Goal: Task Accomplishment & Management: Manage account settings

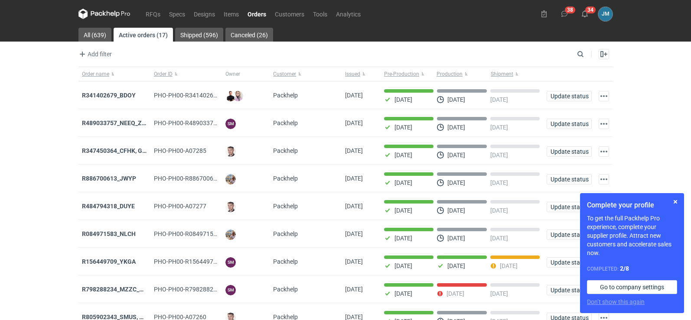
click at [98, 14] on icon at bounding box center [96, 13] width 11 height 5
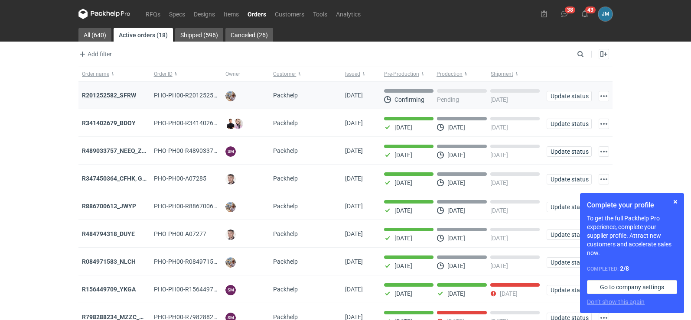
click at [112, 95] on strong "R201252582_SFRW" at bounding box center [109, 95] width 54 height 7
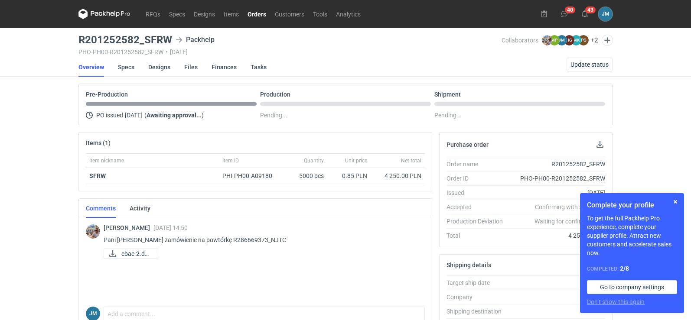
click at [104, 14] on icon at bounding box center [104, 13] width 3 height 5
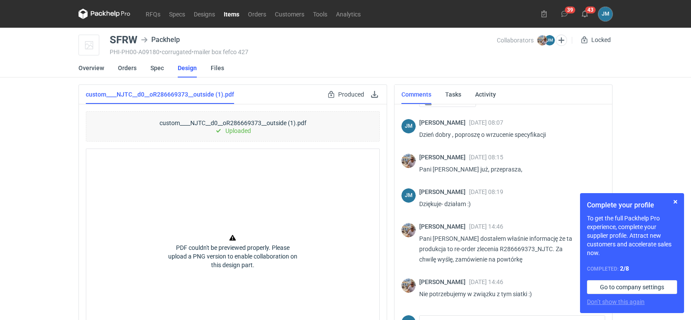
scroll to position [49, 0]
click at [675, 204] on button "button" at bounding box center [675, 202] width 10 height 10
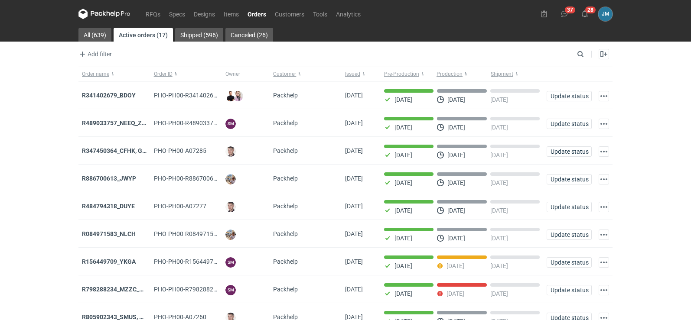
click at [111, 15] on icon at bounding box center [112, 14] width 3 height 4
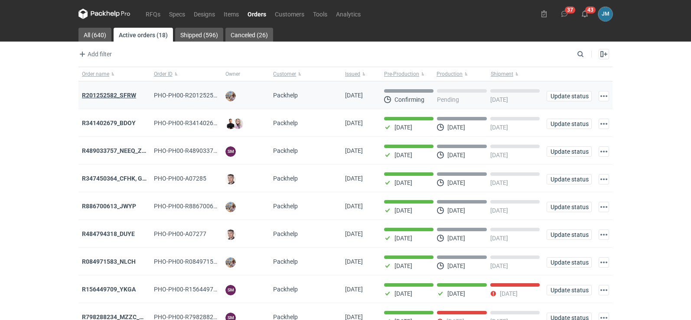
click at [124, 92] on strong "R201252582_SFRW" at bounding box center [109, 95] width 54 height 7
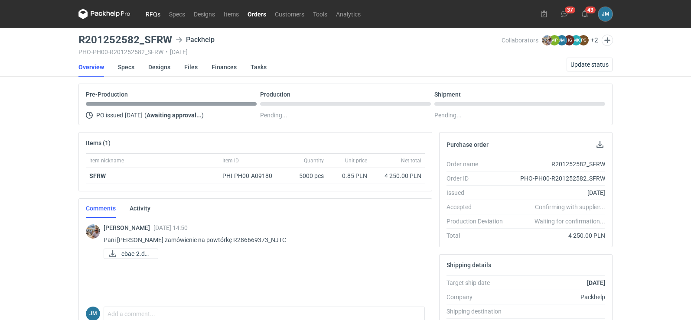
click at [156, 16] on link "RFQs" at bounding box center [152, 14] width 23 height 10
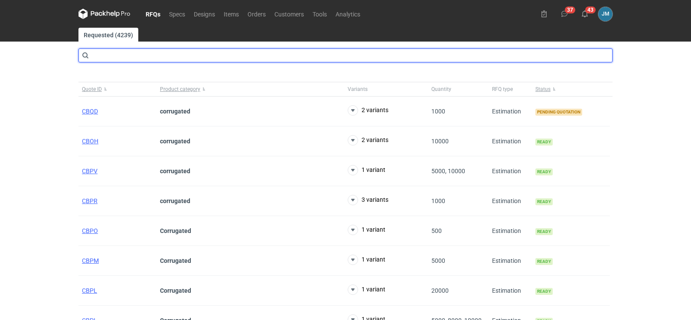
click at [145, 60] on input "text" at bounding box center [345, 56] width 534 height 14
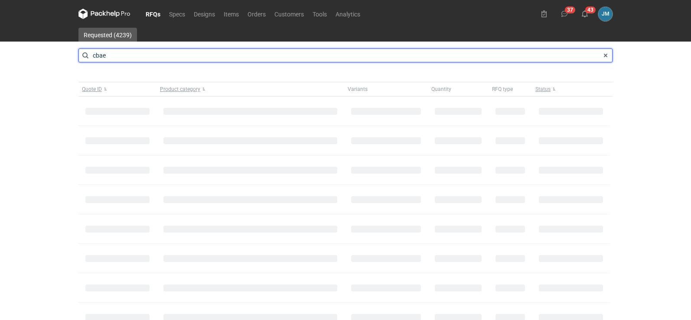
type input "cbae"
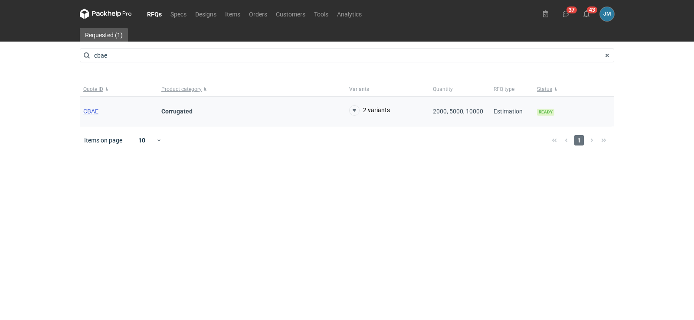
click at [89, 113] on span "CBAE" at bounding box center [90, 111] width 15 height 7
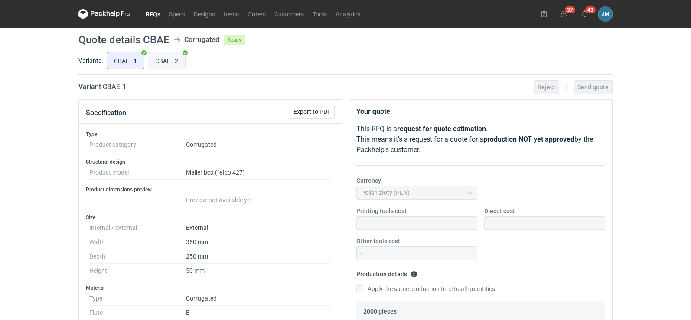
click at [166, 65] on input "CBAE - 2" at bounding box center [166, 60] width 37 height 16
radio input "true"
click at [103, 16] on icon at bounding box center [104, 14] width 52 height 10
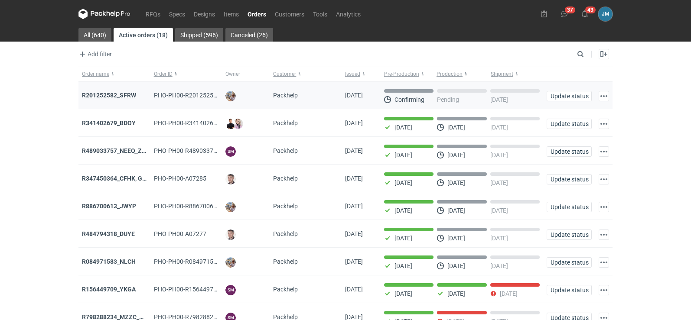
click at [105, 92] on strong "R201252582_SFRW" at bounding box center [109, 95] width 54 height 7
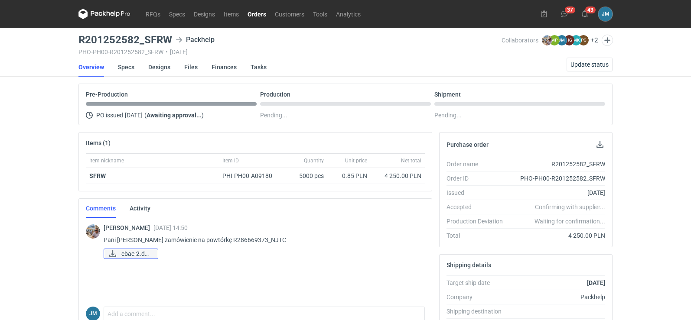
click at [119, 253] on link "cbae-2.docx" at bounding box center [131, 254] width 55 height 10
click at [119, 60] on link "Specs" at bounding box center [126, 67] width 16 height 19
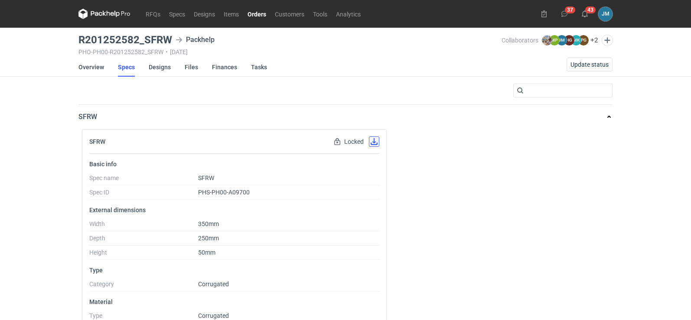
click at [372, 145] on button "button" at bounding box center [374, 142] width 10 height 10
click at [150, 68] on link "Designs" at bounding box center [160, 67] width 22 height 19
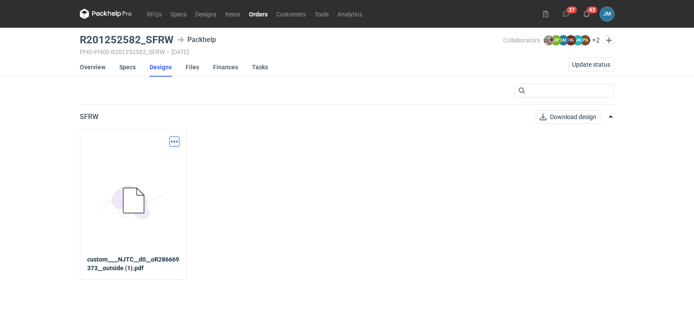
click at [174, 144] on button "button" at bounding box center [174, 142] width 10 height 10
click at [163, 162] on link "Download design part" at bounding box center [136, 161] width 80 height 14
click at [223, 68] on link "Finances" at bounding box center [225, 67] width 25 height 19
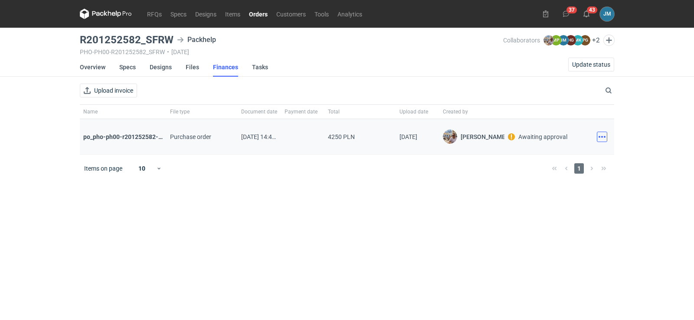
click at [605, 141] on button "button" at bounding box center [602, 137] width 10 height 10
click at [563, 153] on button "Download" at bounding box center [564, 156] width 80 height 14
click at [108, 14] on icon at bounding box center [109, 13] width 3 height 5
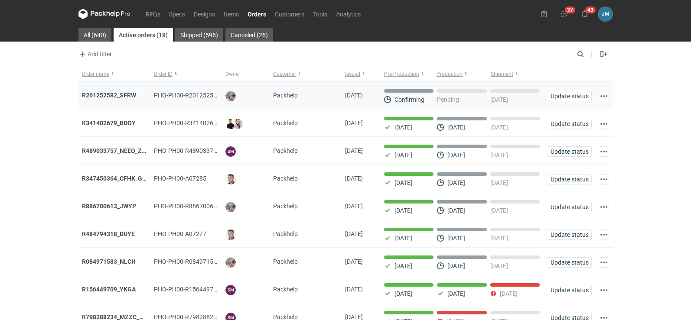
click at [86, 97] on strong "R201252582_SFRW" at bounding box center [109, 95] width 54 height 7
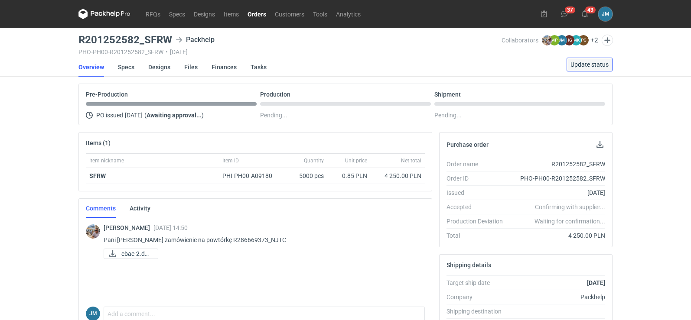
click at [585, 64] on span "Update status" at bounding box center [590, 65] width 38 height 6
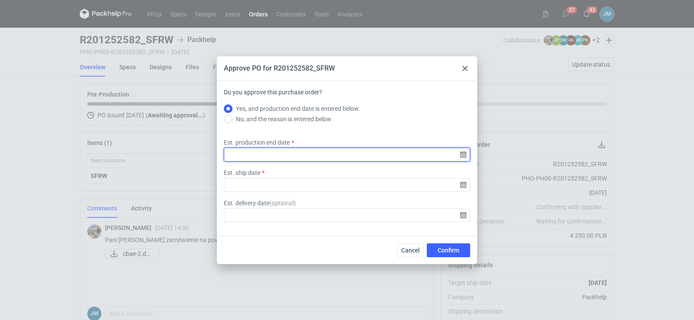
click at [467, 155] on input "Est. production end date" at bounding box center [347, 155] width 246 height 14
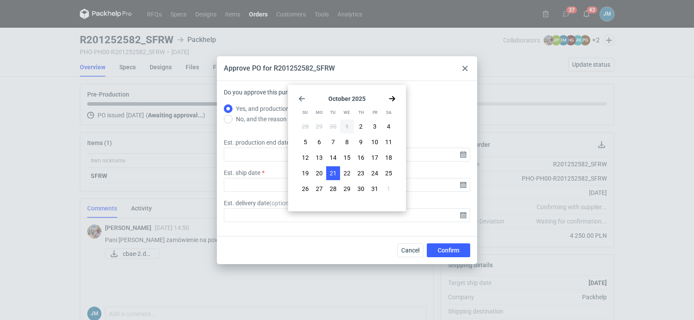
click at [337, 174] on button "21" at bounding box center [333, 174] width 14 height 14
type input "2025-10-21"
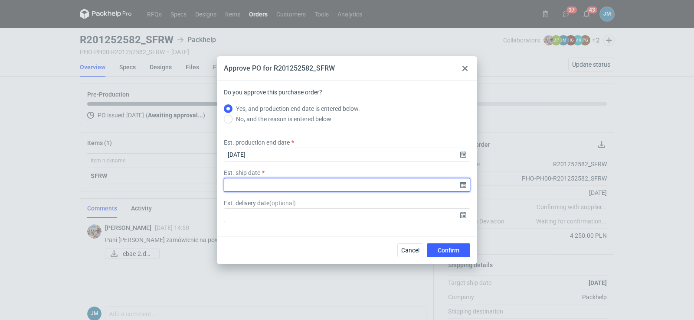
click at [465, 190] on input "Est. ship date" at bounding box center [347, 185] width 246 height 14
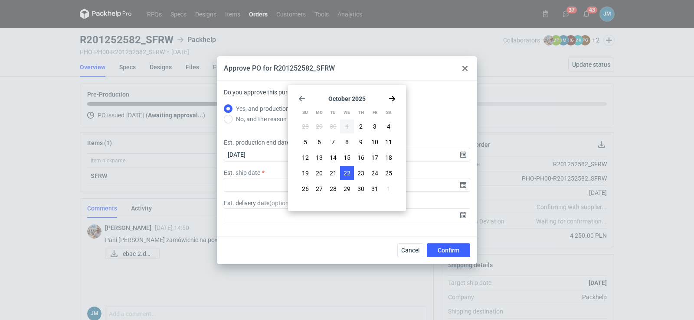
click at [350, 171] on button "22" at bounding box center [347, 174] width 14 height 14
type input "2025-10-22"
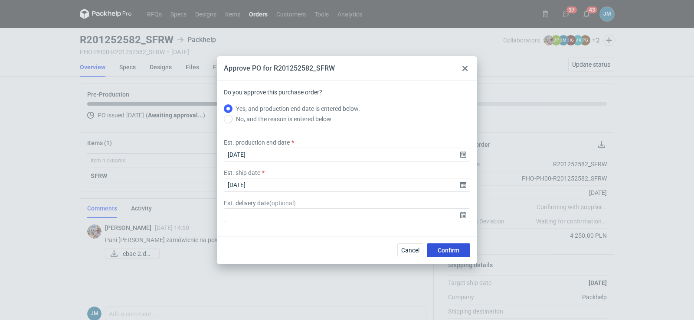
click at [431, 251] on button "Confirm" at bounding box center [448, 251] width 43 height 14
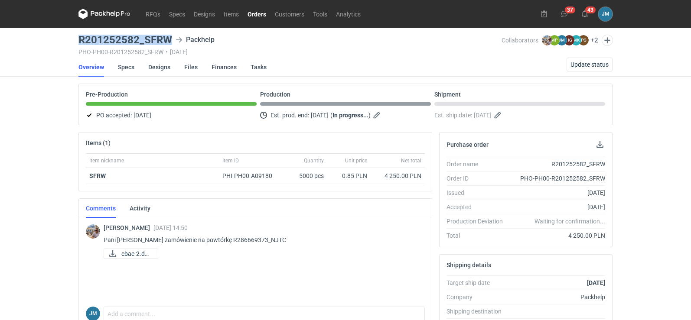
drag, startPoint x: 171, startPoint y: 40, endPoint x: 68, endPoint y: 38, distance: 103.7
click at [68, 38] on div "RFQs Specs Designs Items Orders Customers Tools Analytics 37 43 JM Joanna Myśla…" at bounding box center [345, 160] width 691 height 320
copy h3 "R201252582_SFRW"
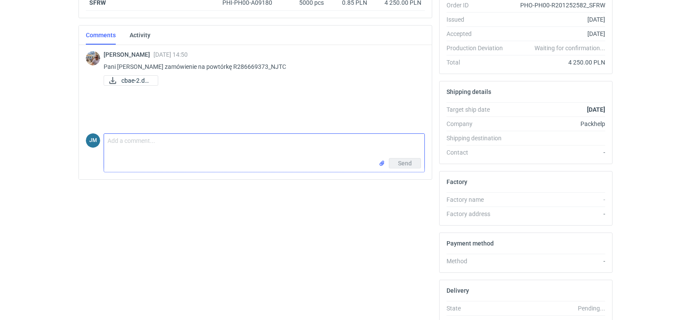
click at [121, 156] on textarea "Comment message" at bounding box center [264, 146] width 320 height 24
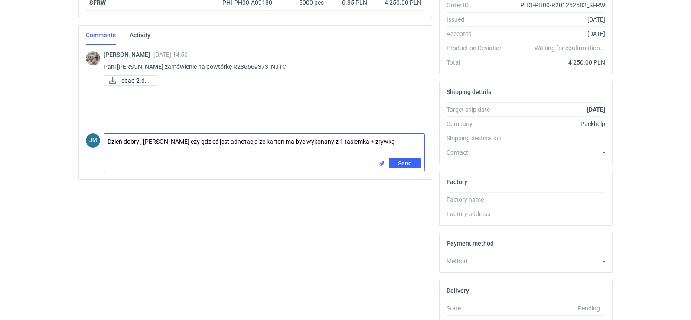
type textarea "Dzień dobry , Panie Michale czy gdzieś jest adnotacja że karton ma byc wykonany…"
drag, startPoint x: 401, startPoint y: 143, endPoint x: 53, endPoint y: 134, distance: 347.9
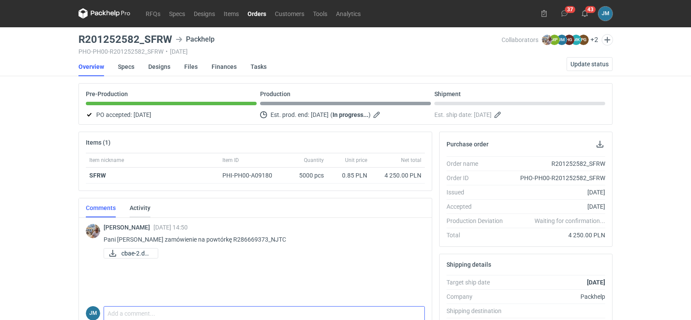
scroll to position [0, 0]
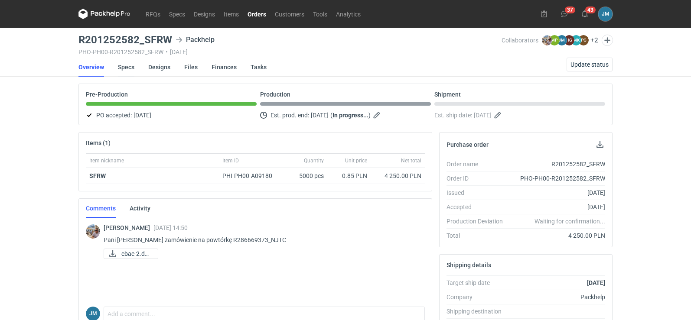
click at [126, 64] on link "Specs" at bounding box center [126, 67] width 16 height 19
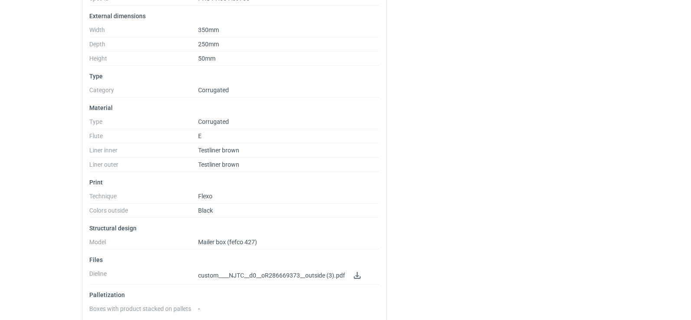
scroll to position [205, 0]
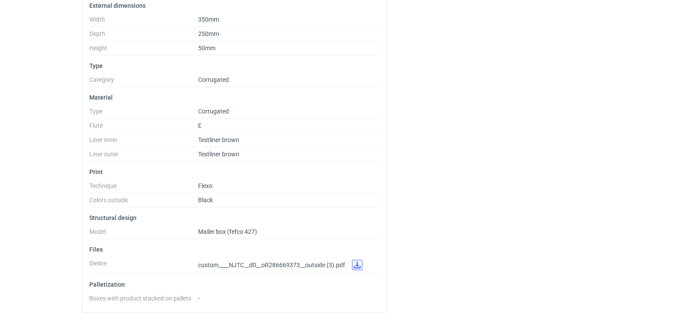
click at [357, 265] on link at bounding box center [357, 265] width 10 height 10
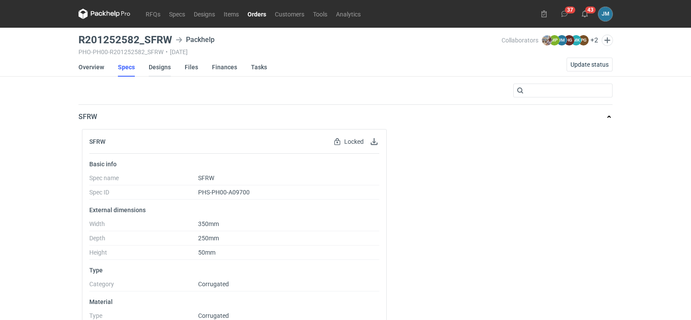
click at [156, 67] on link "Designs" at bounding box center [160, 67] width 22 height 19
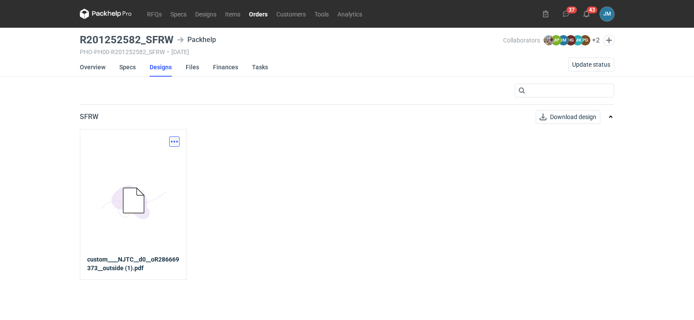
click at [177, 144] on button "button" at bounding box center [174, 142] width 10 height 10
click at [170, 160] on link "Download design part" at bounding box center [136, 161] width 80 height 14
click at [93, 12] on icon at bounding box center [97, 13] width 11 height 5
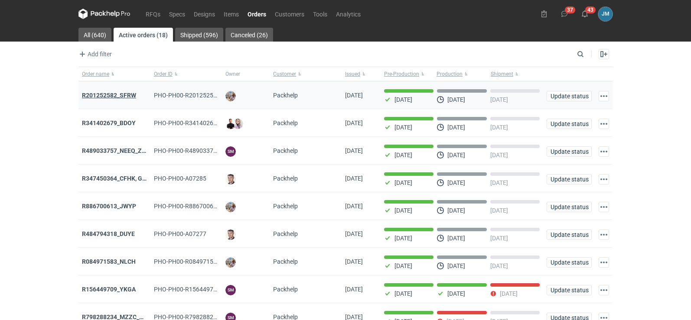
click at [92, 95] on strong "R201252582_SFRW" at bounding box center [109, 95] width 54 height 7
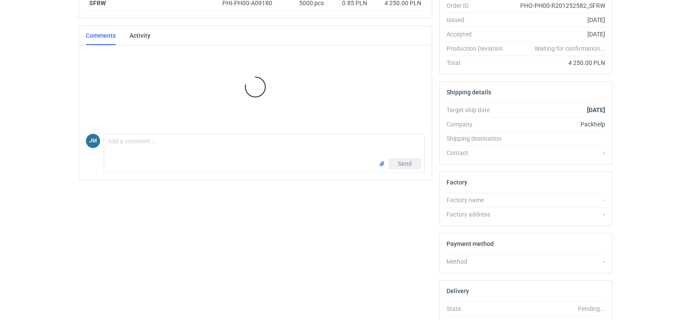
scroll to position [173, 0]
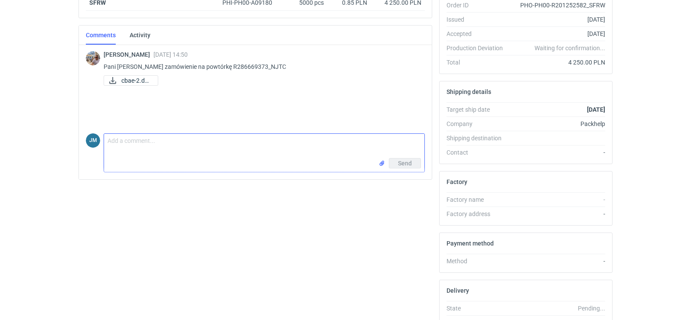
click at [115, 152] on textarea "Comment message" at bounding box center [264, 146] width 320 height 24
paste textarea "Dzień dobry , Panie Michale czy gdzieś jest adnotacja że karton ma byc wykonany…"
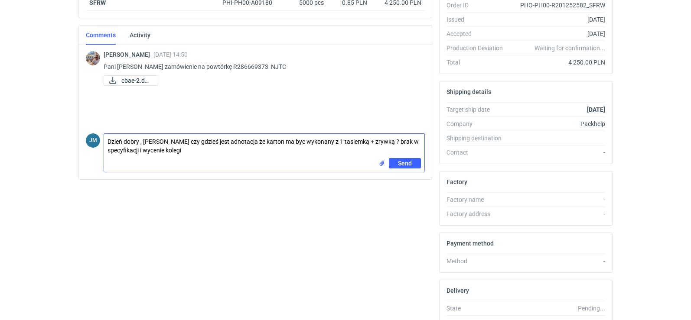
type textarea "Dzień dobry , [PERSON_NAME] czy gdzieś jest adnotacja że karton ma byc wykonany…"
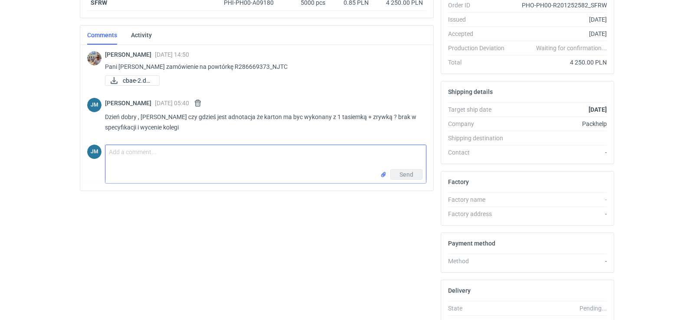
scroll to position [0, 0]
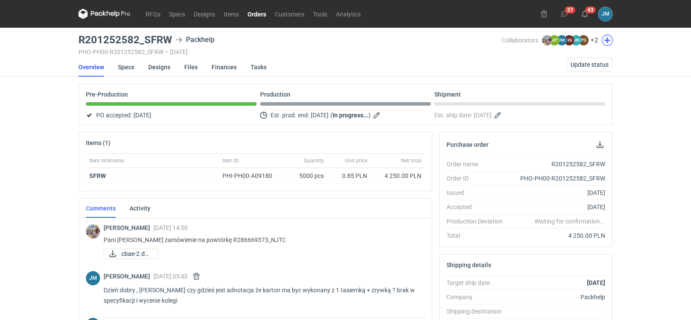
click at [606, 42] on button "button" at bounding box center [607, 40] width 11 height 11
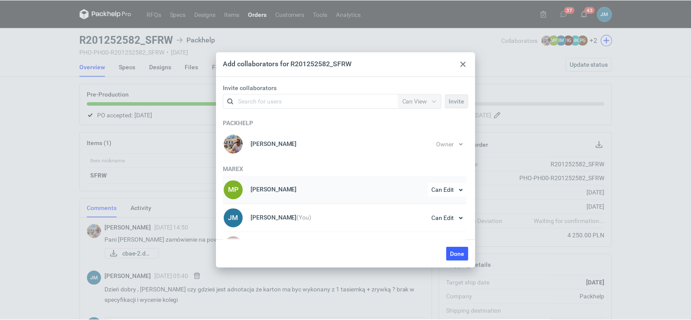
scroll to position [133, 0]
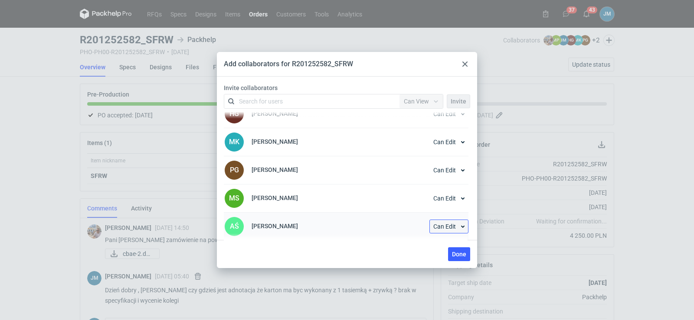
click at [448, 229] on span "Can Edit" at bounding box center [444, 227] width 23 height 6
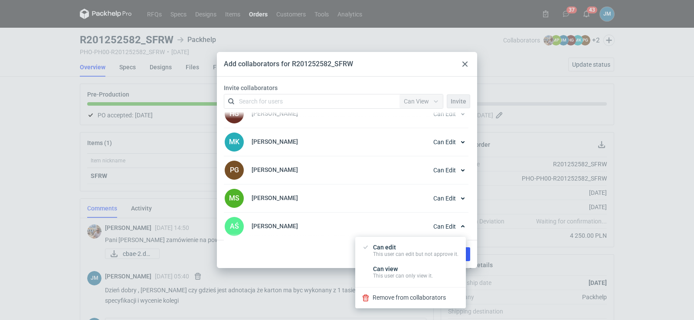
click at [522, 244] on div "Add collaborators for R201252582_SFRW Invite collaborators Search for users Per…" at bounding box center [347, 160] width 694 height 320
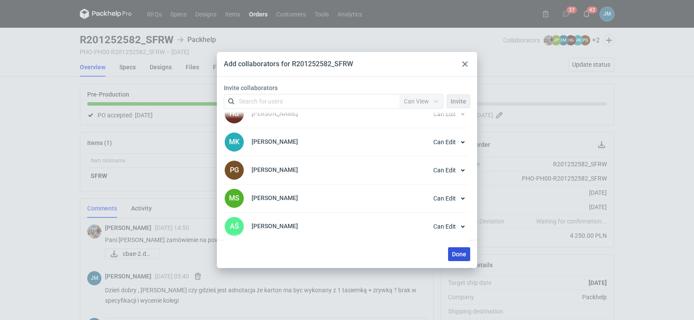
click at [462, 252] on span "Done" at bounding box center [459, 255] width 14 height 6
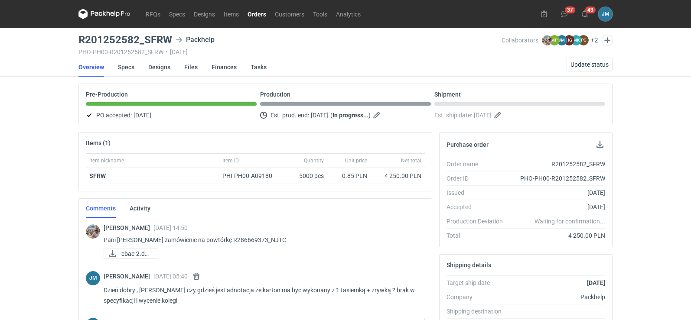
click at [113, 16] on icon at bounding box center [104, 14] width 52 height 10
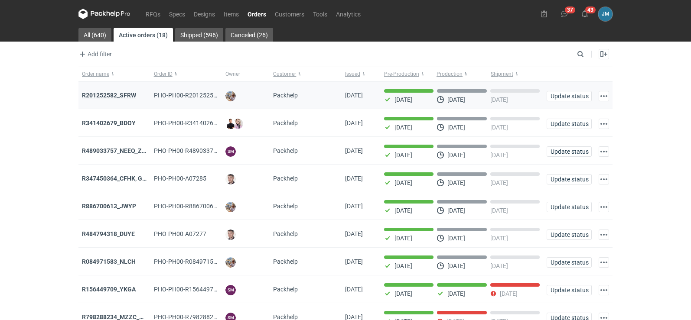
click at [114, 94] on strong "R201252582_SFRW" at bounding box center [109, 95] width 54 height 7
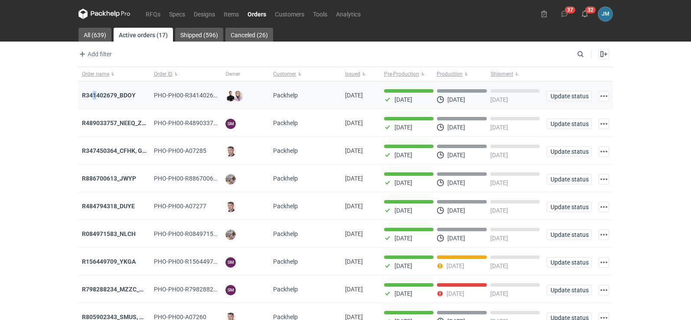
click at [94, 90] on div "R341402679_BDOY" at bounding box center [114, 96] width 72 height 28
click at [95, 95] on strong "R341402679_BDOY" at bounding box center [109, 95] width 54 height 7
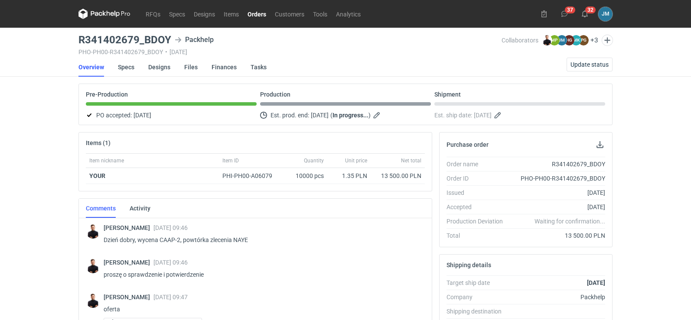
click at [107, 19] on nav "RFQs Specs Designs Items Orders Customers Tools Analytics" at bounding box center [221, 14] width 287 height 28
click at [105, 11] on icon at bounding box center [104, 14] width 52 height 10
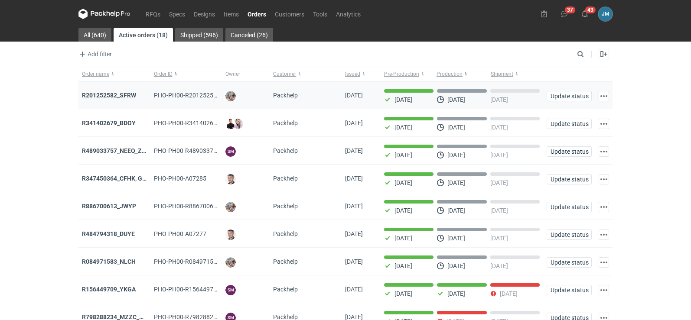
click at [99, 95] on strong "R201252582_SFRW" at bounding box center [109, 95] width 54 height 7
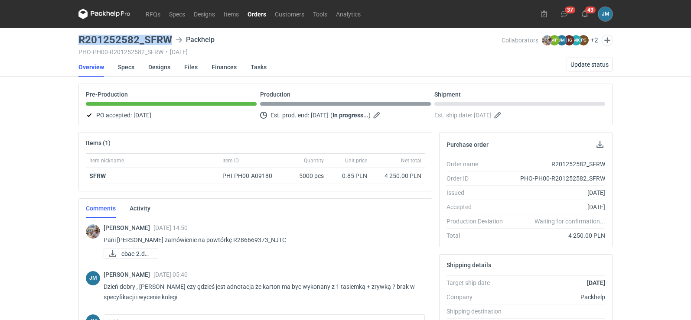
drag, startPoint x: 173, startPoint y: 42, endPoint x: 77, endPoint y: 39, distance: 96.3
click at [77, 39] on main "R201252582_SFRW Packhelp PHO-PH00-R201252582_SFRW • 30/09/2025 Collaborators Mi…" at bounding box center [345, 292] width 541 height 529
copy h3 "R201252582_SFRW"
click at [117, 16] on icon at bounding box center [104, 14] width 52 height 10
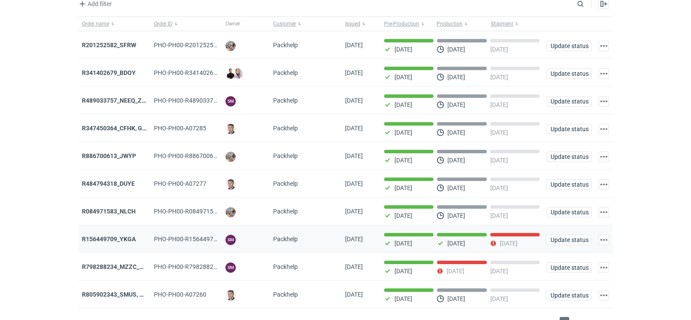
scroll to position [71, 0]
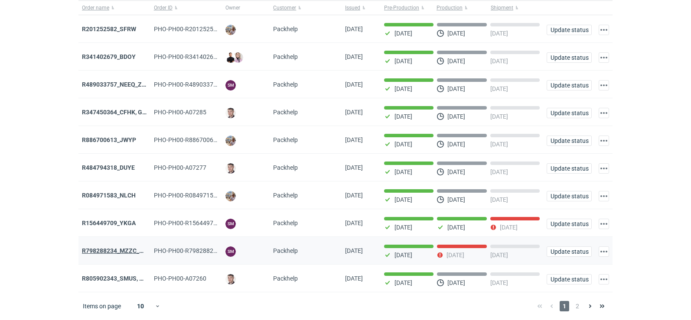
click at [112, 250] on strong "R798288234_MZZC_YZOD" at bounding box center [118, 251] width 73 height 7
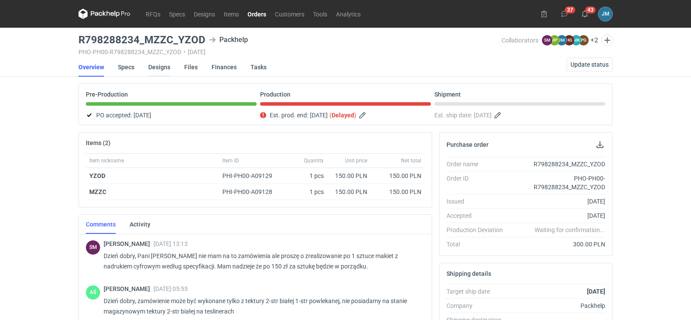
click at [152, 65] on link "Designs" at bounding box center [159, 67] width 22 height 19
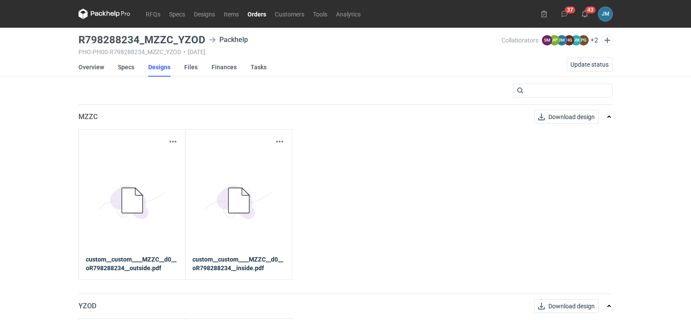
click at [165, 140] on div "Download design part" at bounding box center [132, 142] width 92 height 10
click at [171, 142] on button "button" at bounding box center [173, 142] width 10 height 10
click at [150, 159] on link "Download design part" at bounding box center [135, 161] width 80 height 14
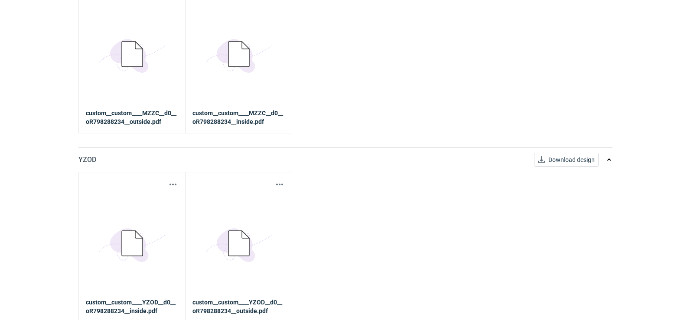
scroll to position [149, 0]
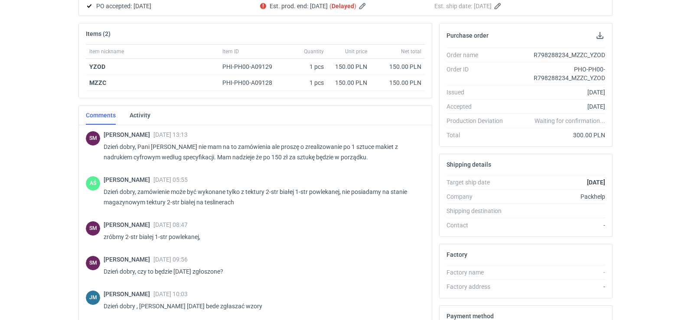
scroll to position [245, 0]
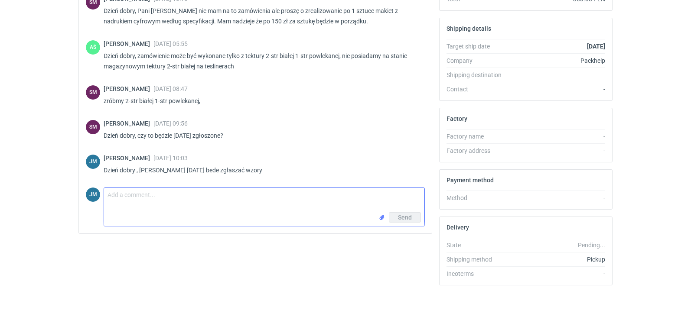
click at [282, 208] on textarea "Comment message" at bounding box center [264, 200] width 320 height 24
type textarea "P"
click at [381, 219] on input "file" at bounding box center [382, 217] width 7 height 9
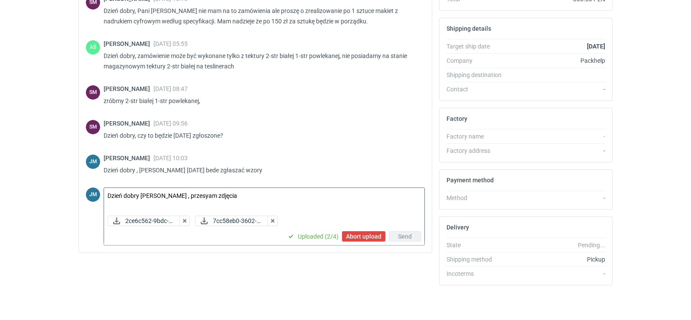
click at [256, 195] on textarea "Dzień dobry Panie Sebastianie , przesyam zdjęcia" at bounding box center [264, 200] width 320 height 24
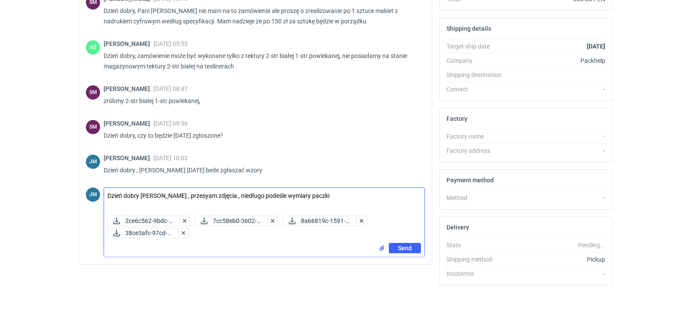
type textarea "Dzień dobry Panie Sebastianie , przesyam zdjęcia , niedługo podeśle wymiary pac…"
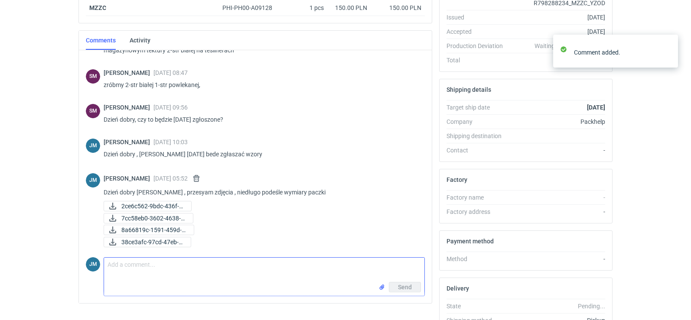
scroll to position [0, 0]
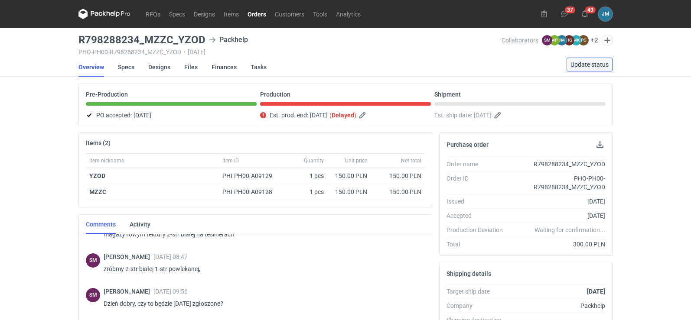
click at [601, 65] on span "Update status" at bounding box center [590, 65] width 38 height 6
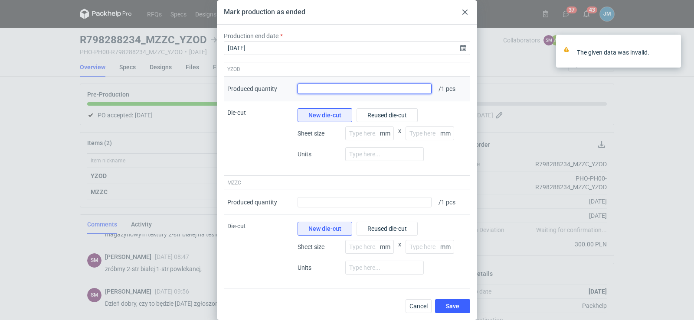
click at [396, 93] on input "Produced quantity" at bounding box center [364, 89] width 134 height 10
type input "2"
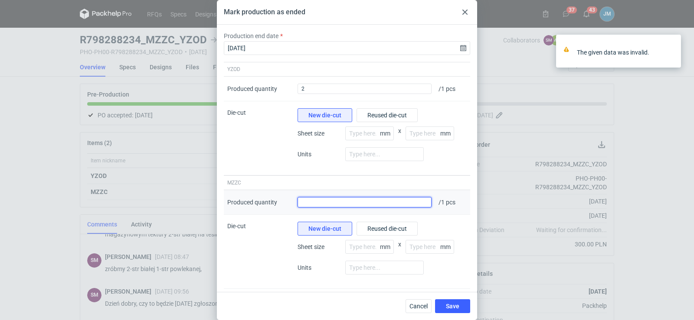
click at [353, 203] on input "Produced quantity" at bounding box center [364, 202] width 134 height 10
type input "2"
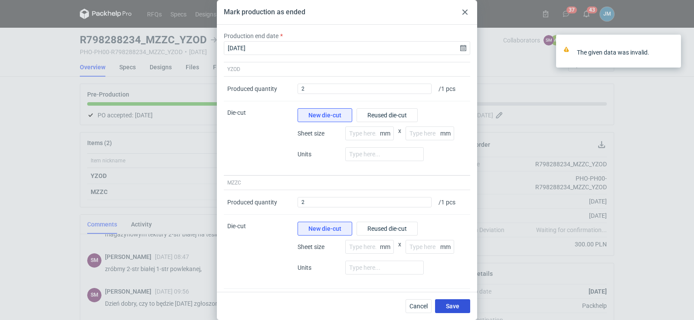
click at [441, 306] on button "Save" at bounding box center [452, 307] width 35 height 14
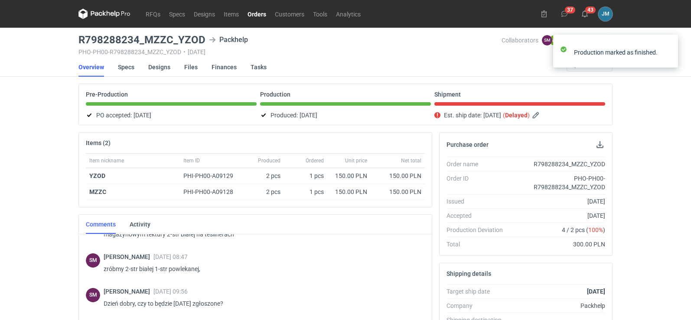
click at [105, 9] on icon at bounding box center [104, 14] width 52 height 10
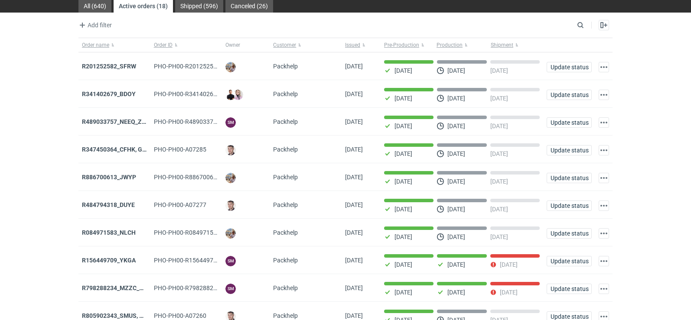
scroll to position [71, 0]
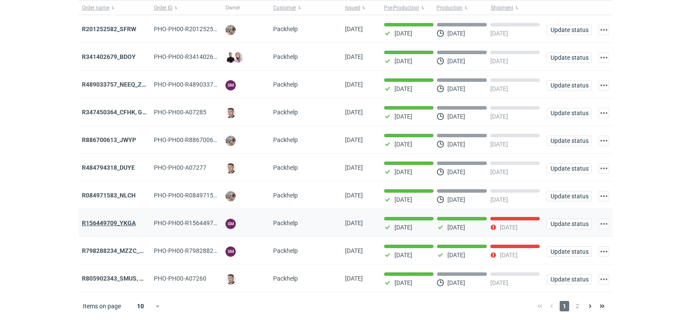
click at [107, 220] on strong "R156449709_YKGA" at bounding box center [109, 223] width 54 height 7
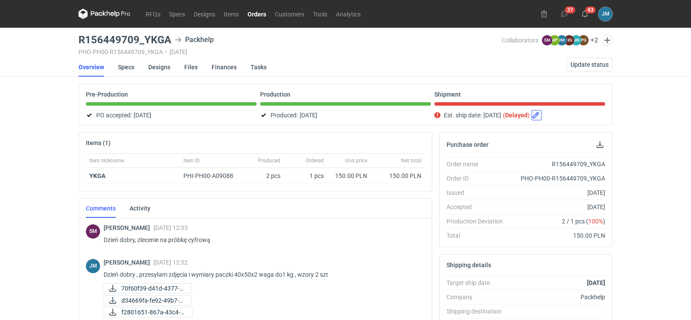
click at [542, 118] on button "button" at bounding box center [537, 115] width 10 height 10
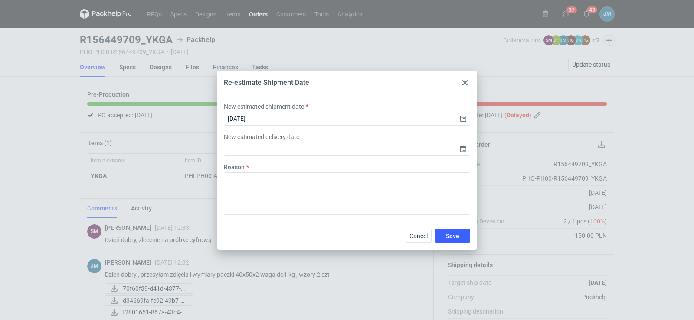
click at [464, 83] on use at bounding box center [464, 82] width 5 height 5
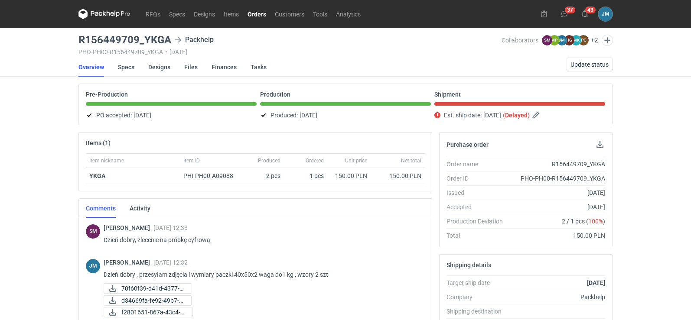
click at [101, 20] on nav "RFQs Specs Designs Items Orders Customers Tools Analytics" at bounding box center [221, 14] width 287 height 28
click at [101, 17] on icon at bounding box center [104, 14] width 52 height 10
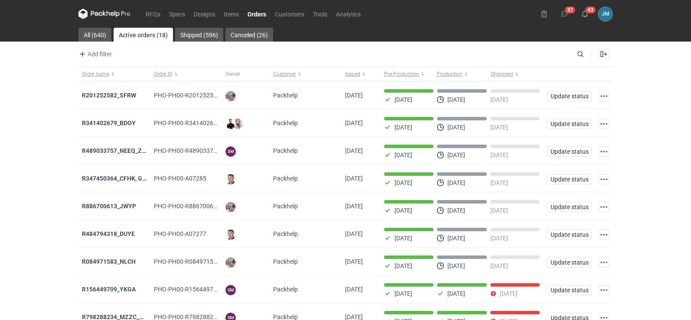
click at [92, 17] on icon at bounding box center [104, 14] width 52 height 10
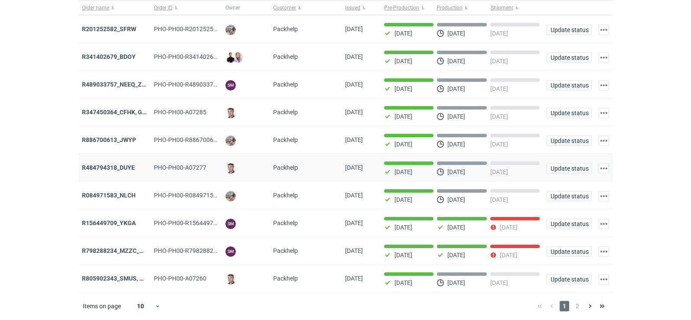
scroll to position [71, 0]
click at [580, 311] on span "2" at bounding box center [578, 306] width 10 height 10
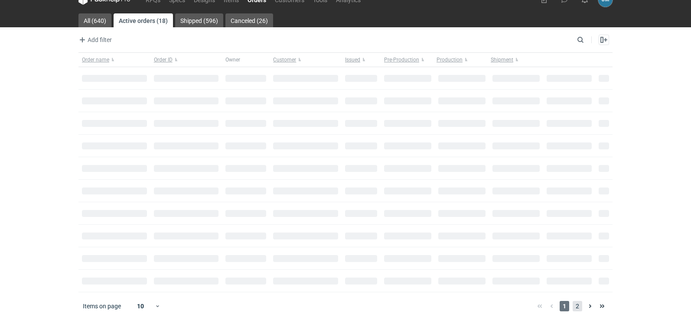
scroll to position [14, 0]
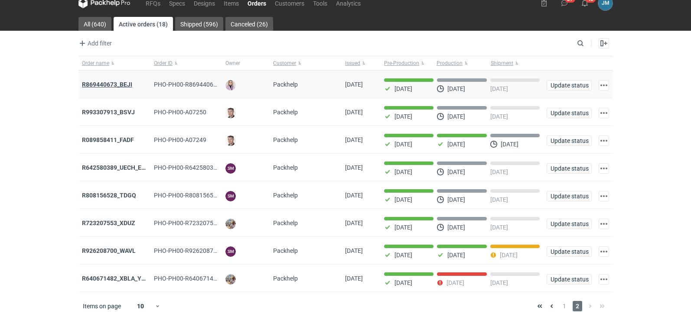
click at [112, 81] on strong "R869440673_BEJI" at bounding box center [107, 84] width 50 height 7
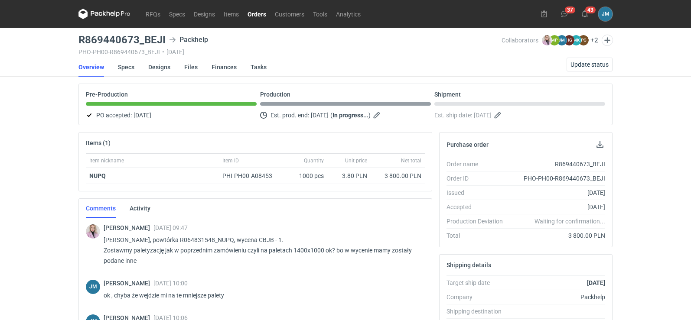
click at [96, 15] on icon at bounding box center [96, 13] width 11 height 5
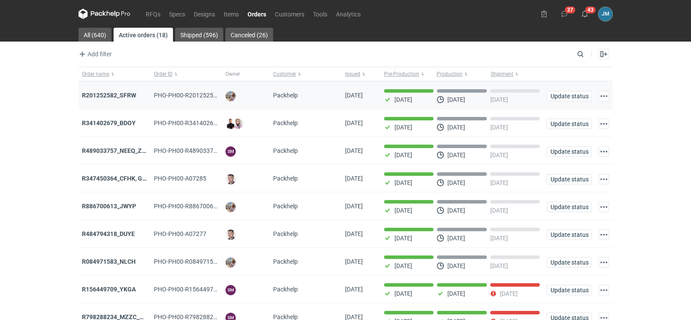
click at [114, 99] on div "R201252582_SFRW" at bounding box center [114, 95] width 65 height 9
click at [114, 95] on strong "R201252582_SFRW" at bounding box center [109, 95] width 54 height 7
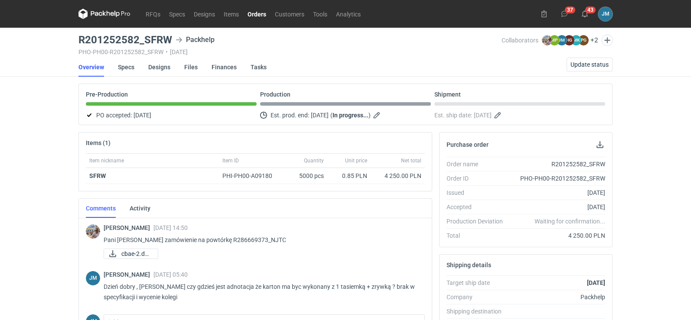
scroll to position [173, 0]
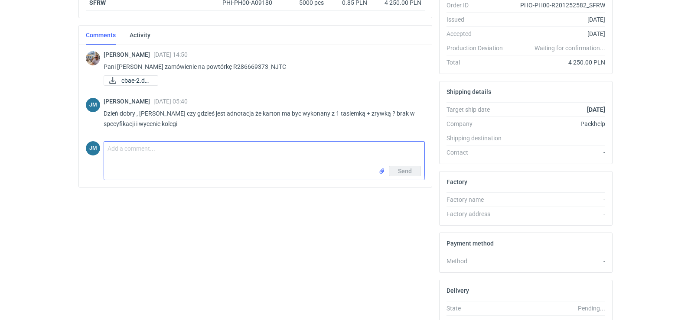
click at [134, 152] on textarea "Comment message" at bounding box center [264, 154] width 320 height 24
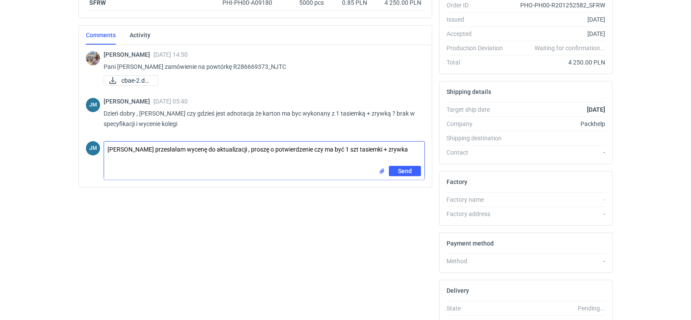
type textarea "[PERSON_NAME] przesłałam wycenę do aktualizacji , proszę o potwierdzenie czy ma…"
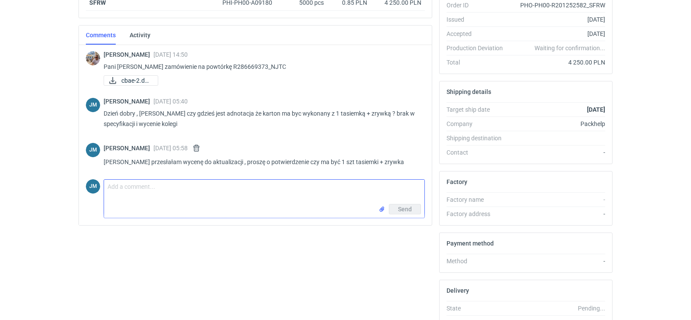
scroll to position [0, 0]
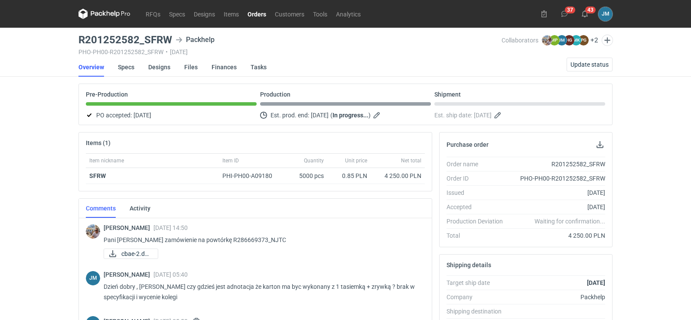
click at [95, 18] on icon at bounding box center [104, 14] width 52 height 10
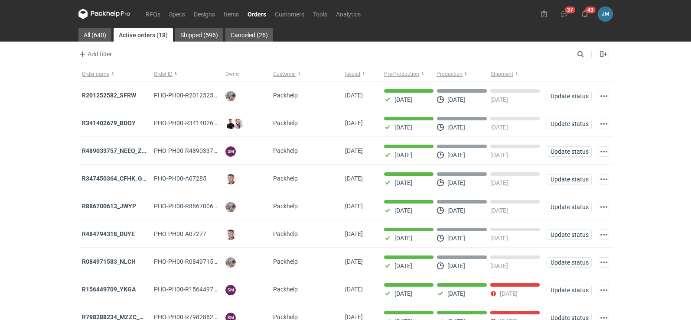
click at [95, 11] on icon at bounding box center [104, 14] width 52 height 10
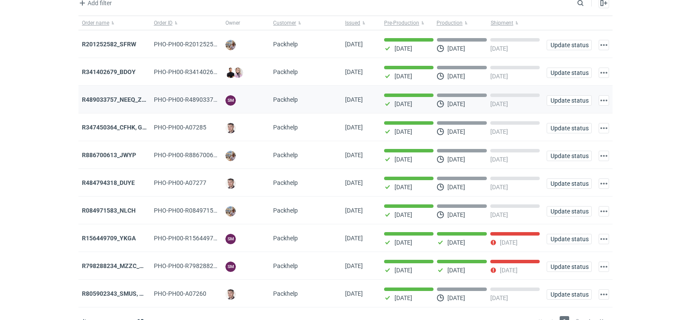
scroll to position [71, 0]
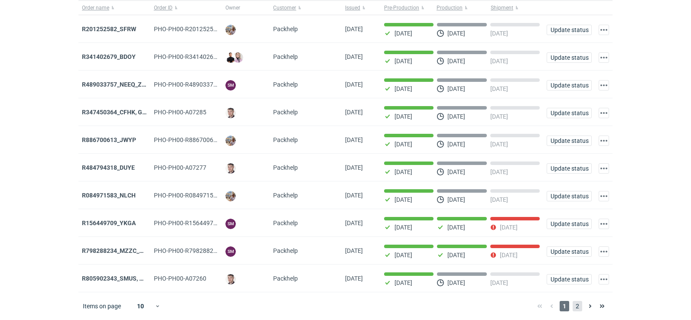
click at [577, 304] on span "2" at bounding box center [578, 306] width 10 height 10
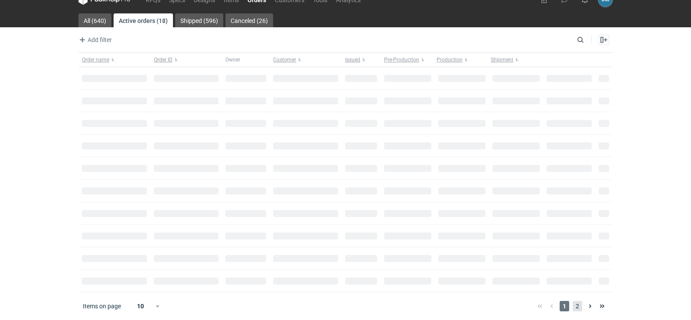
scroll to position [14, 0]
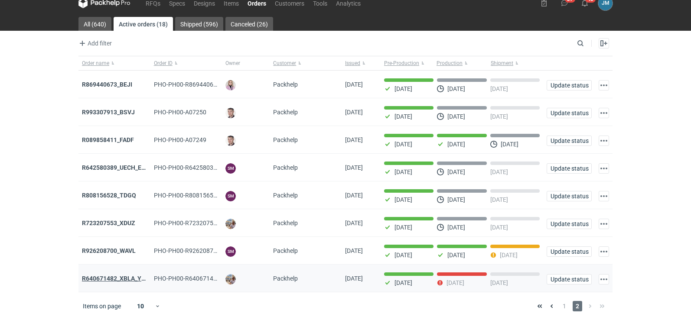
click at [136, 278] on strong "R640671482_XBLA_YSXL_LGDV_BUVN_WVLV" at bounding box center [145, 278] width 126 height 7
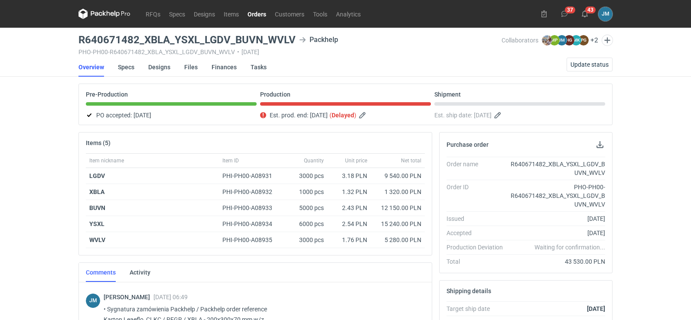
click at [87, 12] on icon at bounding box center [82, 14] width 9 height 10
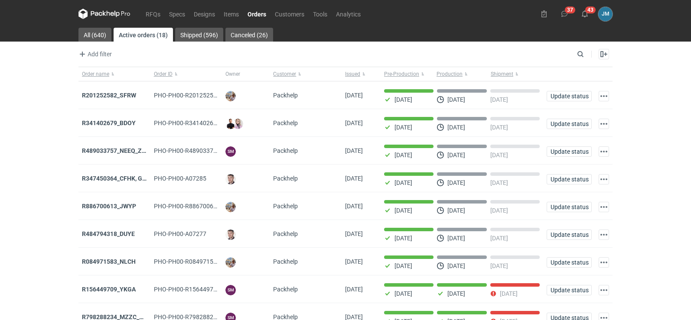
scroll to position [71, 0]
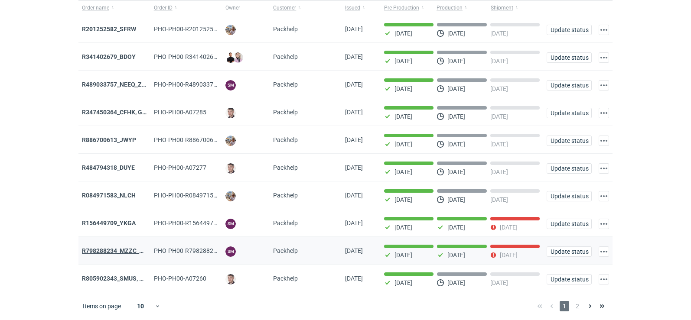
click at [85, 252] on strong "R798288234_MZZC_YZOD" at bounding box center [118, 251] width 73 height 7
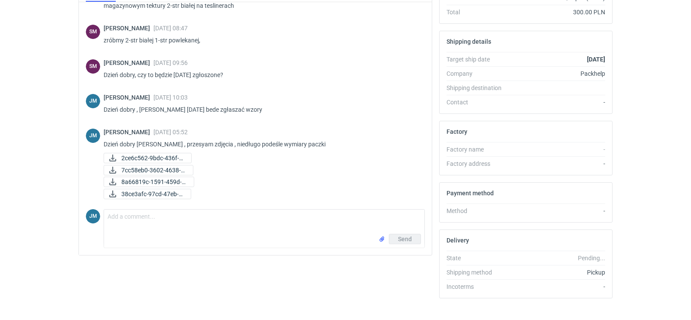
scroll to position [245, 0]
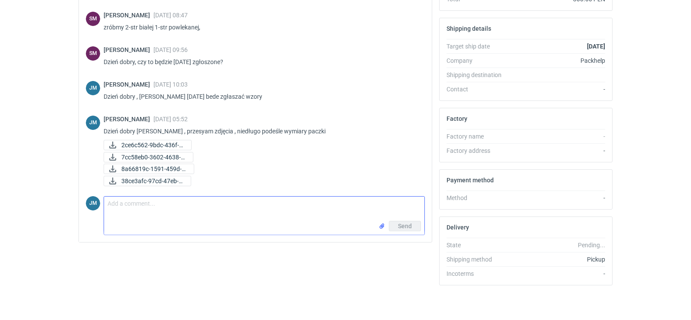
click at [130, 218] on textarea "Comment message" at bounding box center [264, 209] width 320 height 24
click at [108, 203] on textarea "70x60x2 waga do 2 kg" at bounding box center [264, 209] width 320 height 24
click at [400, 220] on textarea "wymiary paczki 70x60x2 waga do 2 kg" at bounding box center [264, 209] width 320 height 24
type textarea "wymiary paczki 70x60x2 waga do 2 kg"
click at [404, 231] on button "Send" at bounding box center [405, 226] width 32 height 10
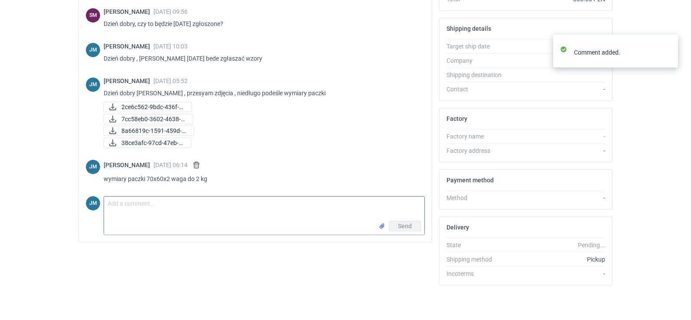
scroll to position [0, 0]
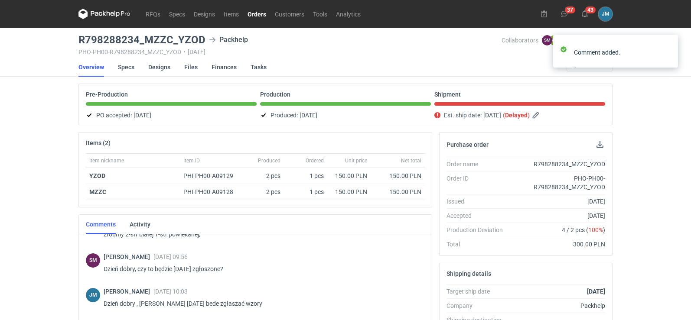
click at [112, 10] on icon at bounding box center [104, 14] width 52 height 10
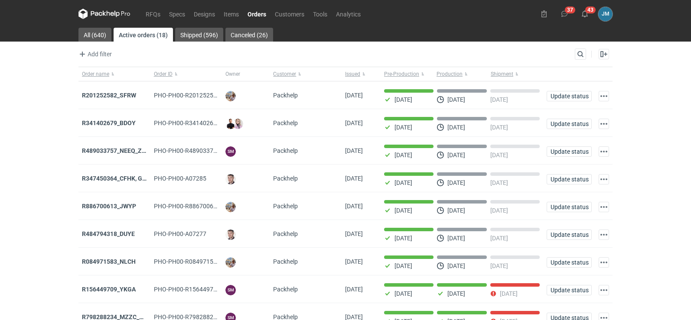
click at [575, 57] on div "Search" at bounding box center [580, 54] width 11 height 11
click at [576, 53] on input "Search" at bounding box center [543, 54] width 86 height 10
click at [533, 52] on input "Search" at bounding box center [543, 54] width 86 height 10
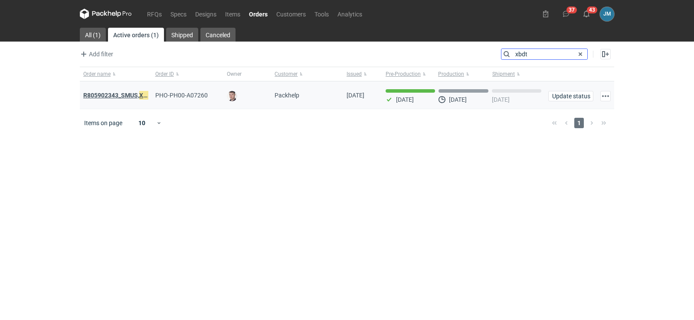
type input "xbdt"
click at [106, 95] on strong "R805902343_SMUS, XBDT" at bounding box center [119, 96] width 72 height 10
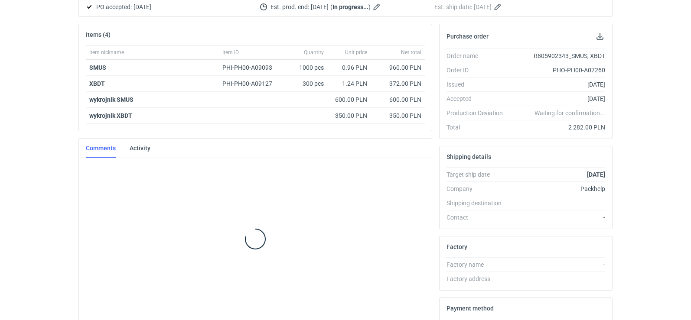
scroll to position [110, 0]
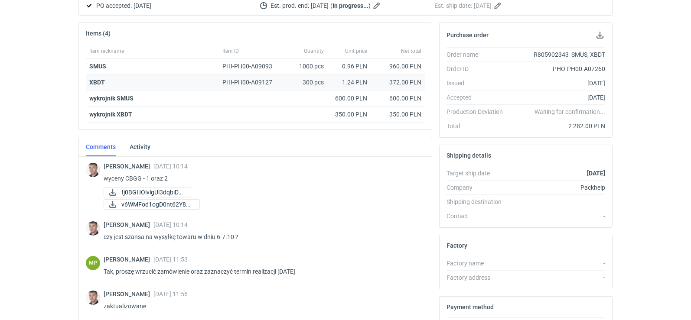
click at [91, 83] on strong "XBDT" at bounding box center [97, 82] width 16 height 7
click at [132, 193] on span "fj0BGHOlvlgUl3dqbiDd..." at bounding box center [152, 193] width 62 height 10
click at [150, 207] on span "v6WMFod1ogD0nt62Y8gj..." at bounding box center [156, 205] width 71 height 10
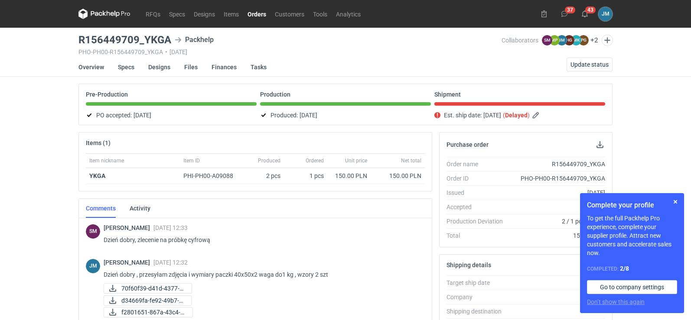
click at [89, 10] on icon at bounding box center [104, 14] width 52 height 10
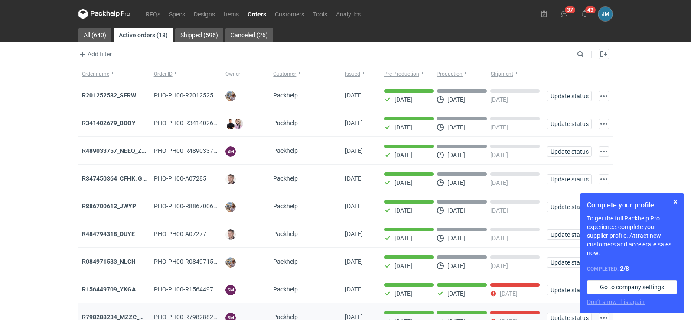
click at [238, 320] on div "SM" at bounding box center [245, 318] width 41 height 10
click at [83, 95] on strong "R201252582_SFRW" at bounding box center [109, 95] width 54 height 7
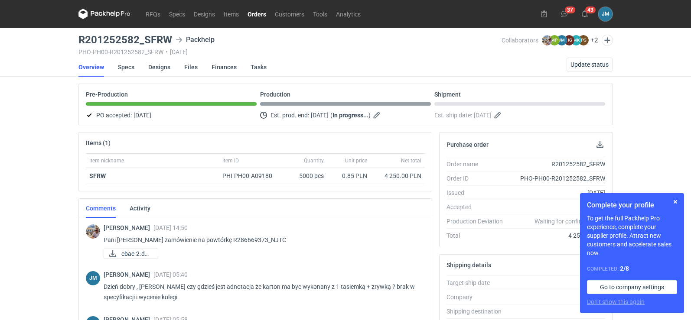
click at [102, 12] on icon at bounding box center [104, 14] width 52 height 10
